Goal: Task Accomplishment & Management: Complete application form

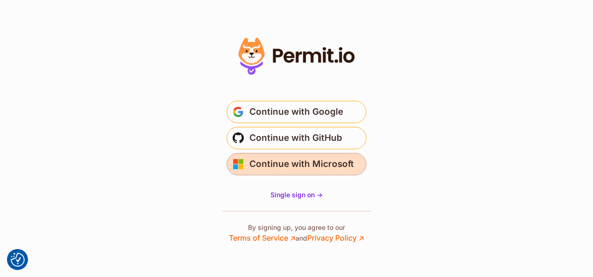
click at [337, 162] on span "Continue with Microsoft" at bounding box center [302, 164] width 104 height 15
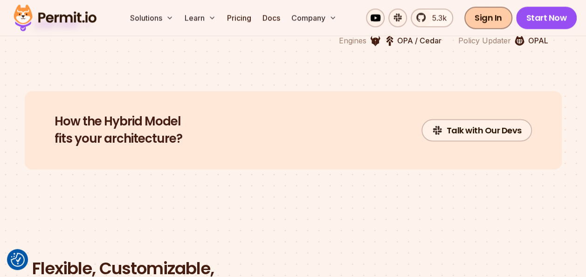
click at [477, 17] on link "Sign In" at bounding box center [489, 18] width 48 height 22
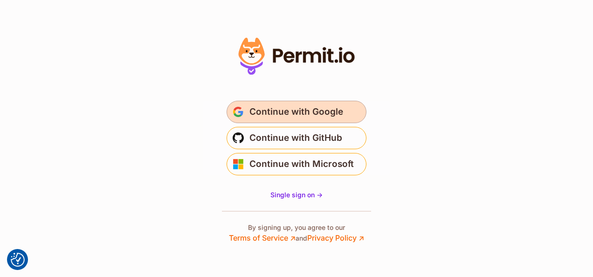
click at [337, 109] on span "Continue with Google" at bounding box center [297, 111] width 94 height 15
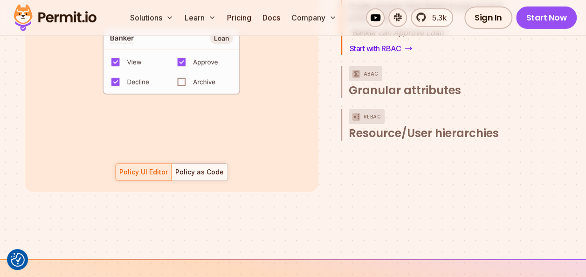
scroll to position [1445, 0]
click at [542, 23] on link "Start Now" at bounding box center [546, 18] width 61 height 22
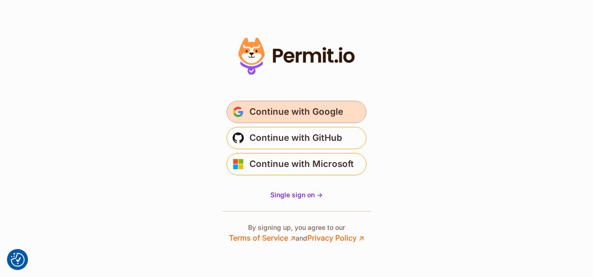
drag, startPoint x: 0, startPoint y: 0, endPoint x: 259, endPoint y: 115, distance: 283.8
click at [259, 115] on span "Continue with Google" at bounding box center [297, 111] width 94 height 15
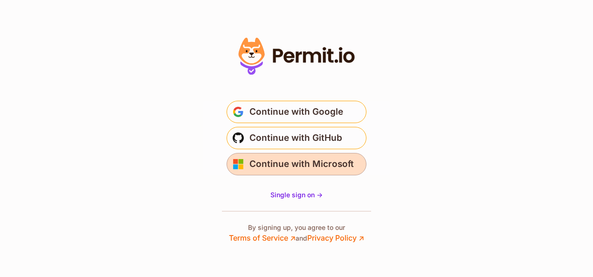
click at [314, 169] on span "Continue with Microsoft" at bounding box center [302, 164] width 104 height 15
click at [326, 165] on span "Continue with Microsoft" at bounding box center [302, 164] width 104 height 15
